Goal: Task Accomplishment & Management: Manage account settings

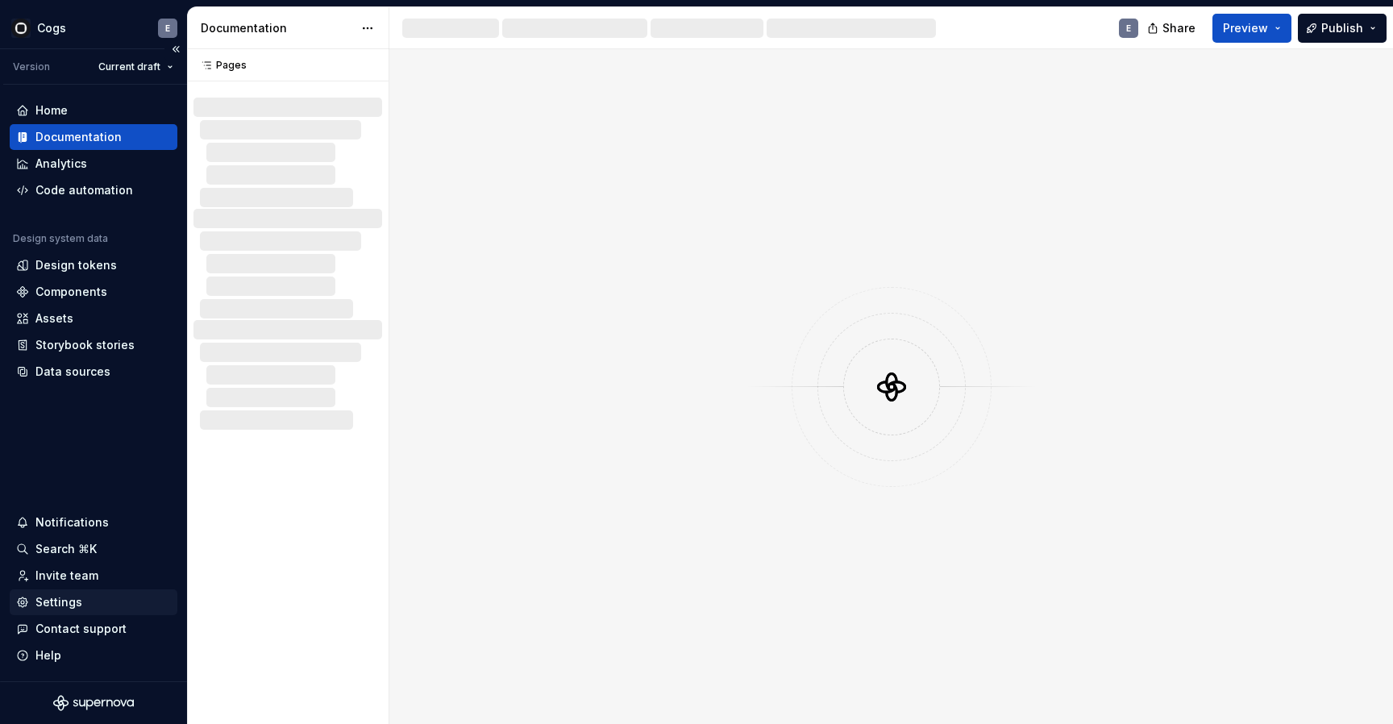
click at [77, 595] on div "Settings" at bounding box center [58, 602] width 47 height 16
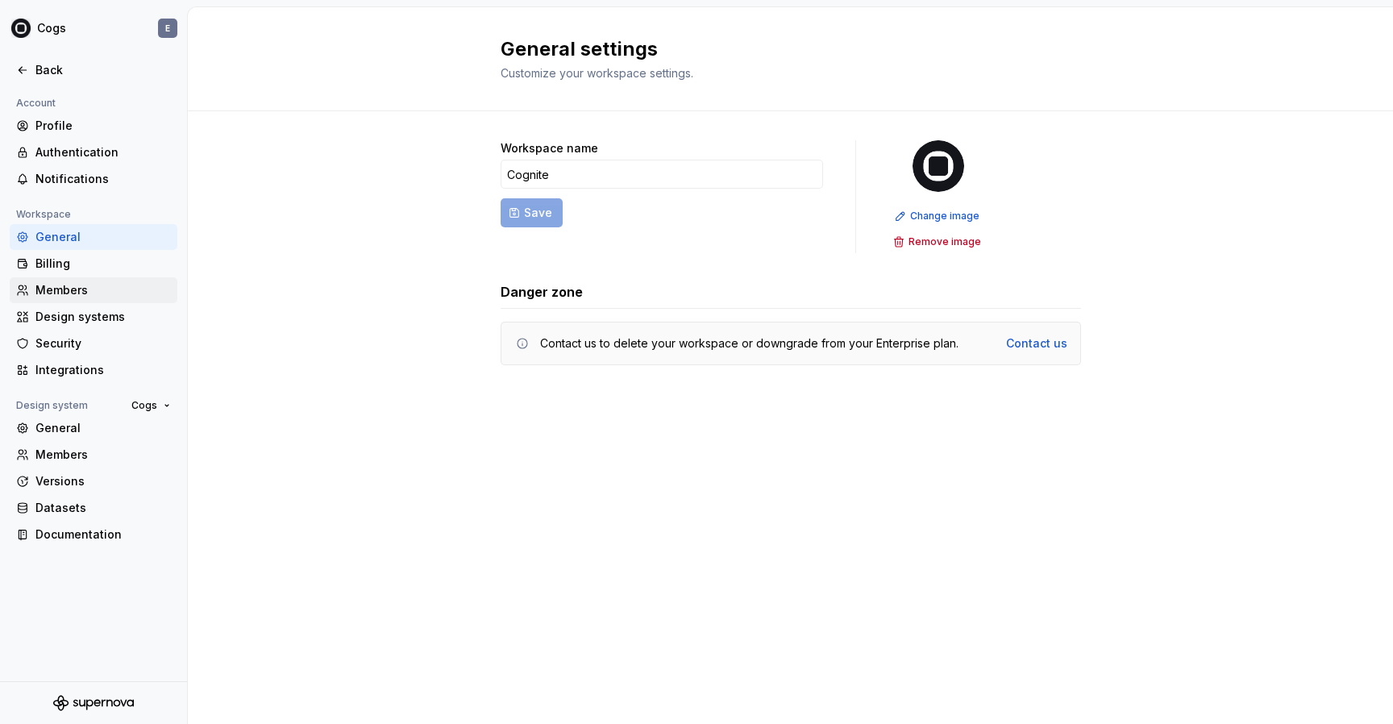
click at [73, 288] on div "Members" at bounding box center [102, 290] width 135 height 16
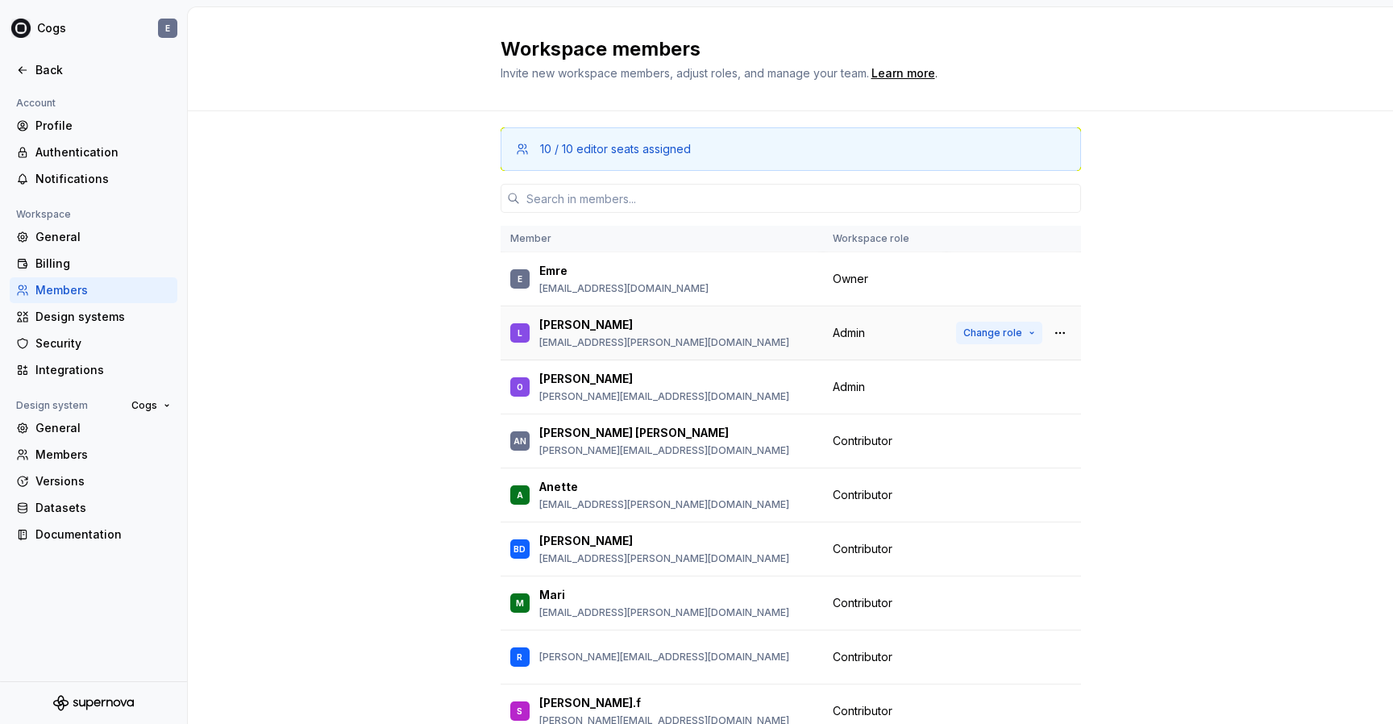
click at [997, 335] on span "Change role" at bounding box center [993, 333] width 59 height 13
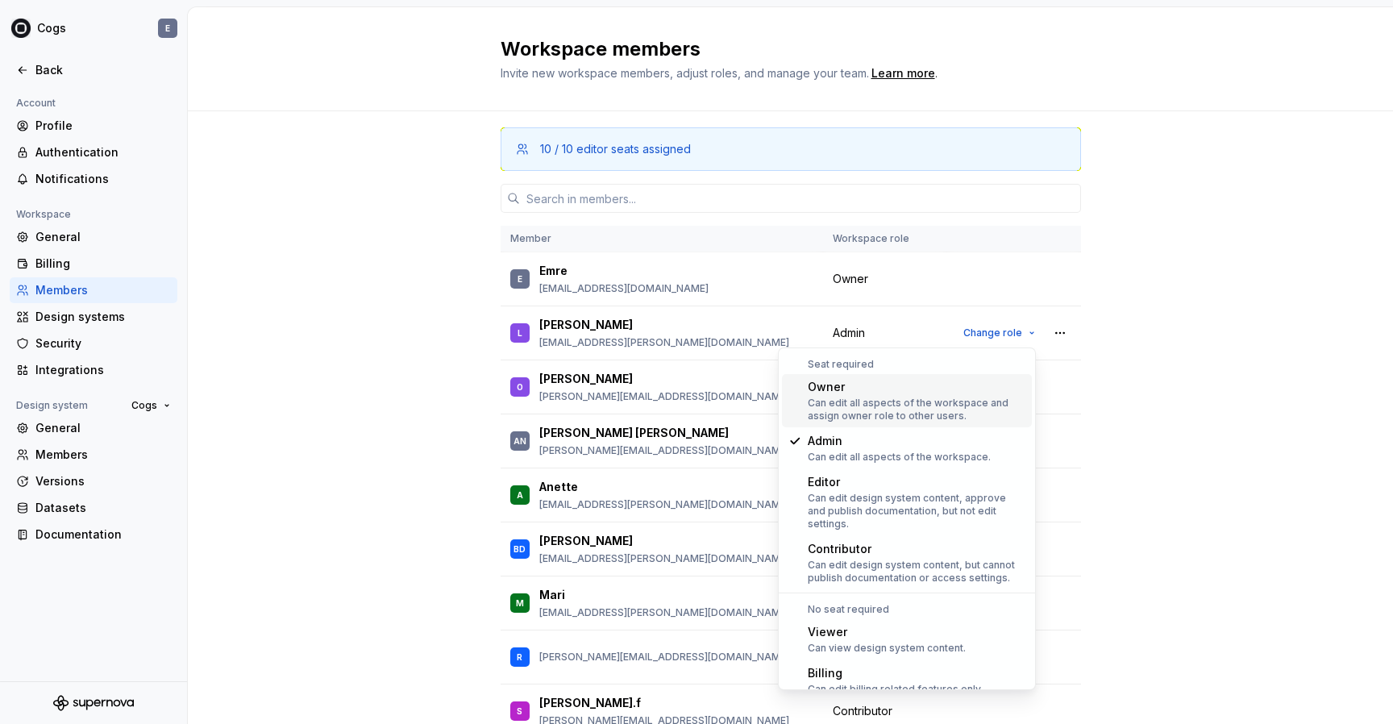
click at [902, 400] on div "Can edit all aspects of the workspace and assign owner role to other users." at bounding box center [917, 410] width 218 height 26
